Goal: Complete application form

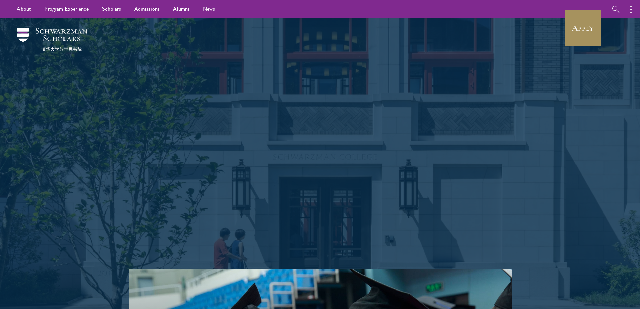
click at [583, 36] on link "Apply" at bounding box center [583, 28] width 38 height 38
drag, startPoint x: 0, startPoint y: 0, endPoint x: 591, endPoint y: 26, distance: 591.8
click at [592, 26] on link "Apply" at bounding box center [583, 28] width 38 height 38
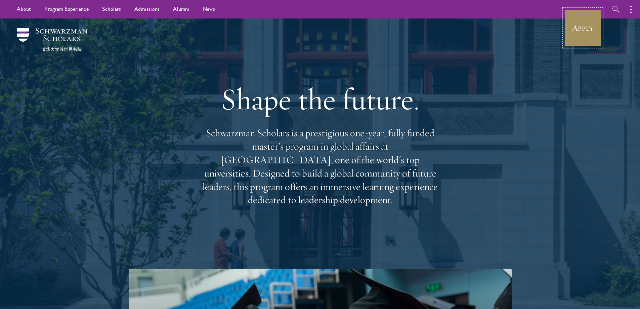
click at [586, 38] on link "Apply" at bounding box center [583, 28] width 38 height 38
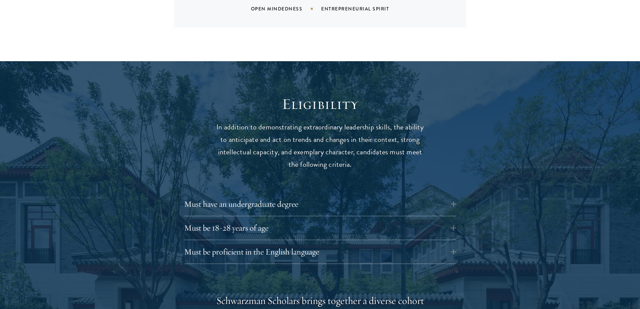
scroll to position [806, 0]
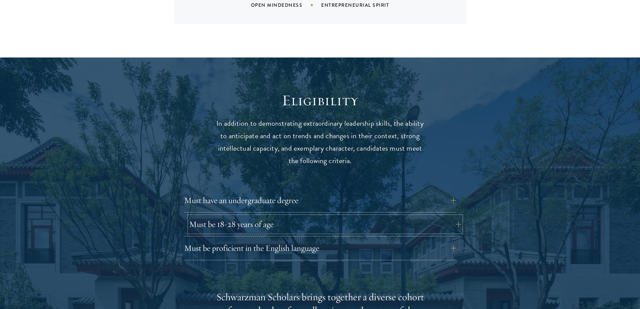
click at [274, 216] on button "Must be 18-28 years of age" at bounding box center [325, 224] width 272 height 16
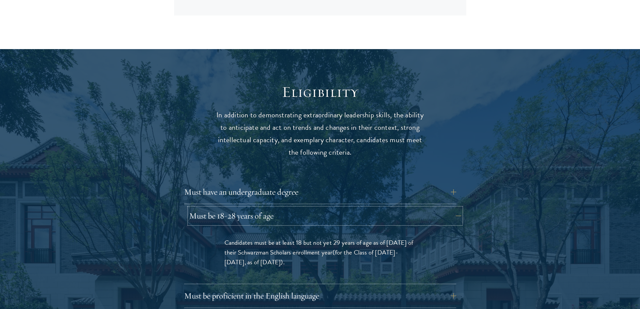
scroll to position [907, 0]
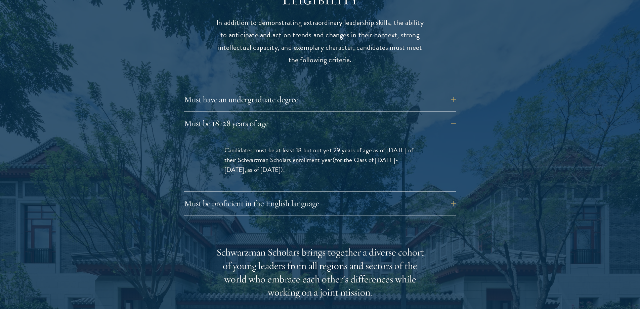
click at [368, 145] on p "Candidates must be at least 18 but not yet 29 years of age as of August 1 of th…" at bounding box center [319, 159] width 191 height 29
click at [369, 145] on p "Candidates must be at least 18 but not yet 29 years of age as of August 1 of th…" at bounding box center [319, 159] width 191 height 29
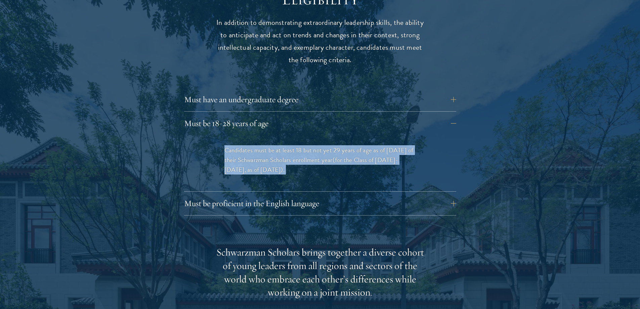
drag, startPoint x: 369, startPoint y: 136, endPoint x: 370, endPoint y: 147, distance: 10.5
click at [370, 147] on p "Candidates must be at least 18 but not yet 29 years of age as of August 1 of th…" at bounding box center [319, 159] width 191 height 29
click at [370, 155] on span "(for the Class of 2026-2027, as of August 1, 2026)" at bounding box center [311, 164] width 174 height 19
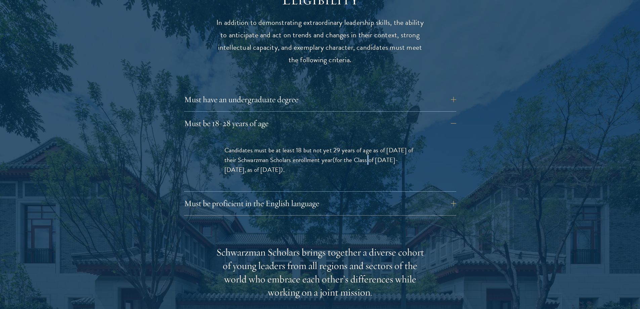
click at [370, 155] on span "(for the Class of 2026-2027, as of August 1, 2026)" at bounding box center [311, 164] width 174 height 19
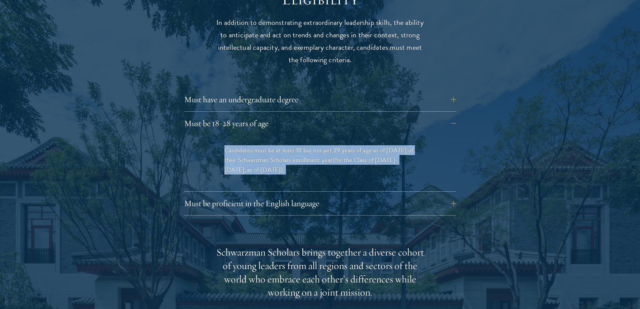
drag, startPoint x: 370, startPoint y: 147, endPoint x: 373, endPoint y: 140, distance: 7.7
click at [373, 145] on p "Candidates must be at least 18 but not yet 29 years of age as of August 1 of th…" at bounding box center [319, 159] width 191 height 29
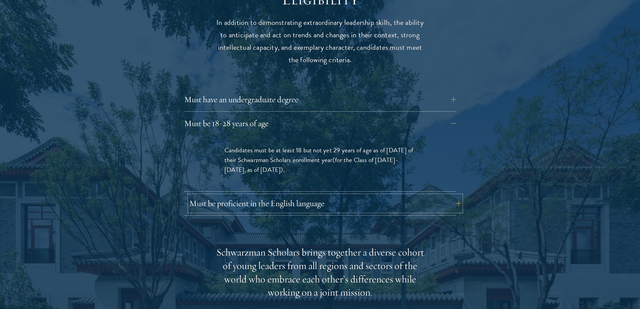
click at [297, 195] on button "Must be proficient in the English language" at bounding box center [325, 203] width 272 height 16
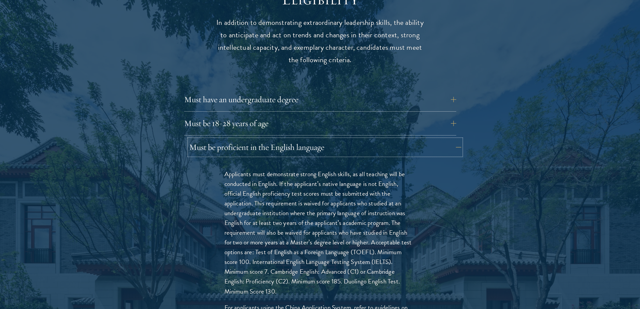
click at [300, 139] on button "Must be proficient in the English language" at bounding box center [325, 147] width 272 height 16
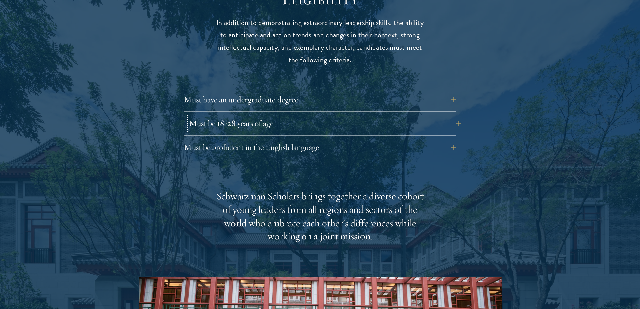
click at [288, 117] on button "Must be 18-28 years of age" at bounding box center [325, 123] width 272 height 16
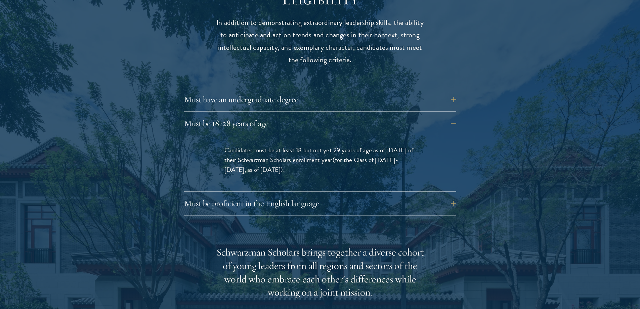
click at [262, 155] on span "(for the Class of 2026-2027, as of August 1, 2026)" at bounding box center [311, 164] width 174 height 19
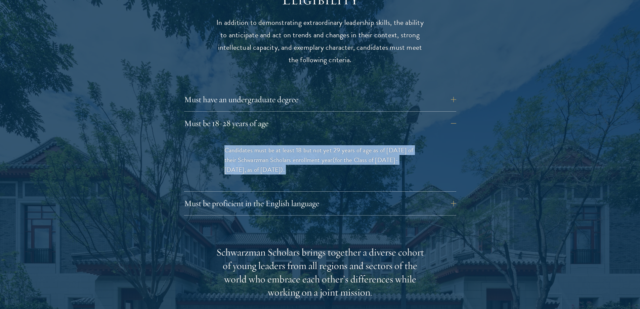
click at [262, 150] on p "Candidates must be at least 18 but not yet 29 years of age as of August 1 of th…" at bounding box center [319, 159] width 191 height 29
